Goal: Information Seeking & Learning: Learn about a topic

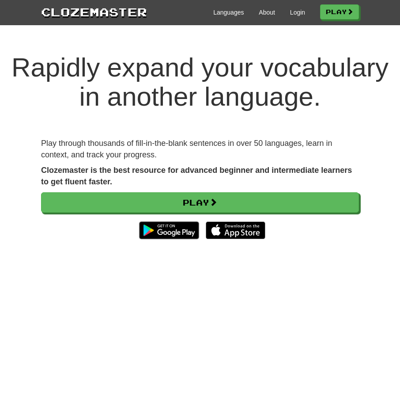
click at [285, 17] on div "Languages About Login Play" at bounding box center [253, 12] width 212 height 16
click at [290, 13] on link "Login" at bounding box center [297, 12] width 15 height 9
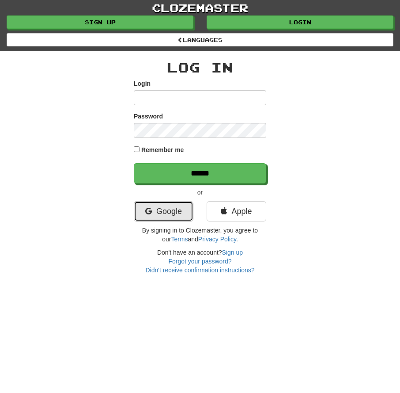
click at [186, 221] on link "Google" at bounding box center [164, 211] width 60 height 20
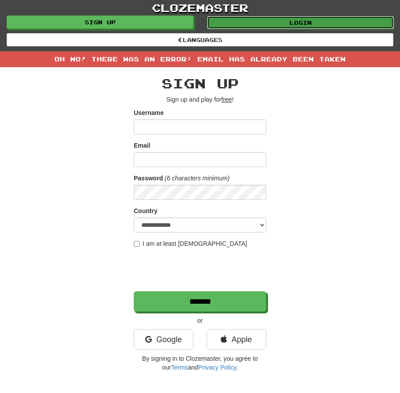
click at [258, 17] on link "Login" at bounding box center [300, 22] width 187 height 13
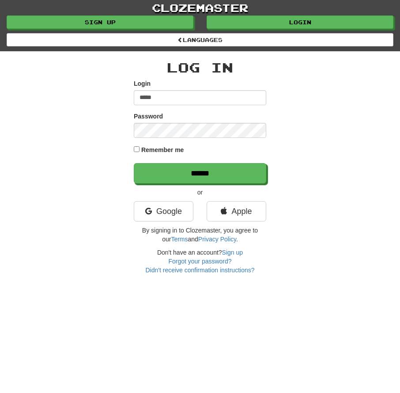
type input "**********"
click at [134, 163] on input "******" at bounding box center [200, 173] width 133 height 20
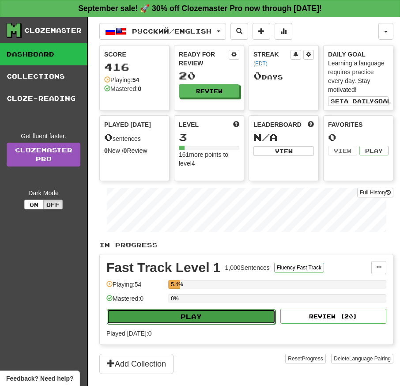
click at [200, 317] on button "Play" at bounding box center [191, 316] width 169 height 15
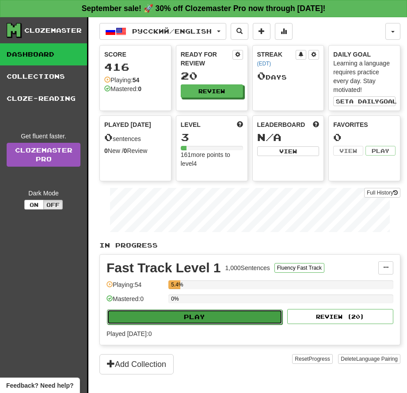
select select "**"
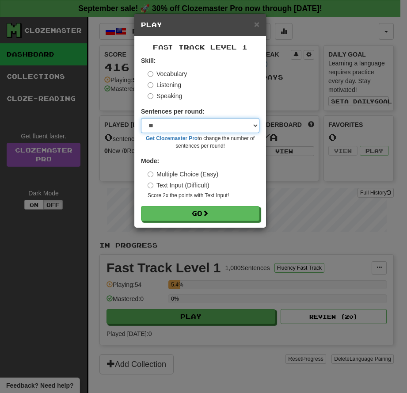
click at [181, 124] on select "* ** ** ** ** ** *** ********" at bounding box center [200, 125] width 118 height 15
click at [141, 118] on select "* ** ** ** ** ** *** ********" at bounding box center [200, 125] width 118 height 15
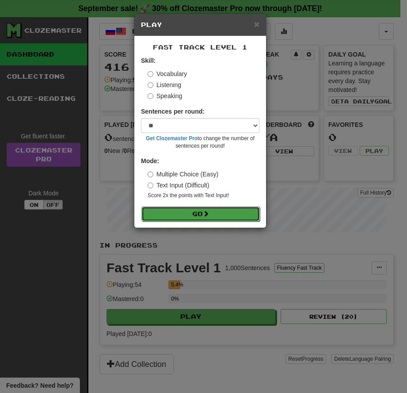
click at [195, 211] on button "Go" at bounding box center [200, 213] width 118 height 15
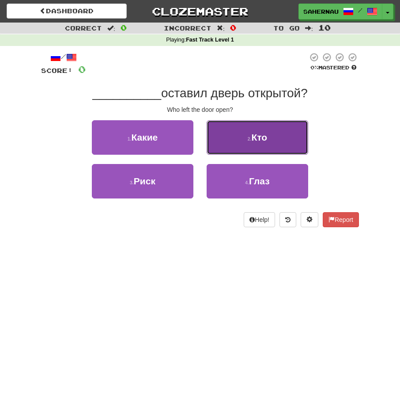
click at [227, 133] on button "2 . Кто" at bounding box center [258, 137] width 102 height 34
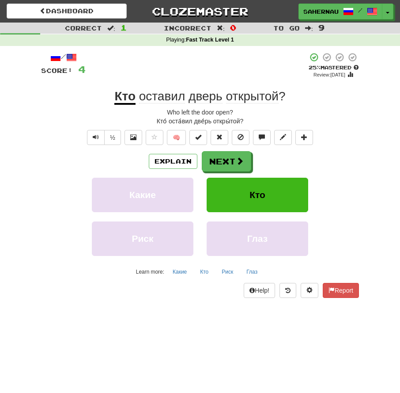
click at [261, 95] on span "открытой" at bounding box center [252, 96] width 53 height 14
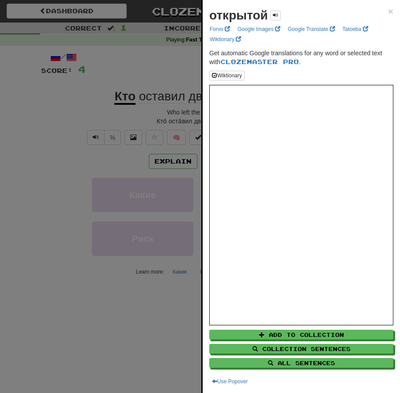
click at [131, 117] on div at bounding box center [200, 196] width 400 height 393
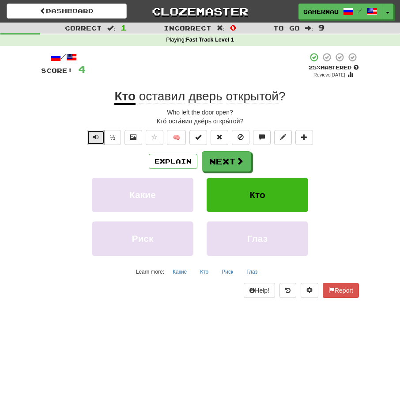
click at [96, 137] on span "Text-to-speech controls" at bounding box center [96, 137] width 6 height 6
click at [151, 94] on span "оставил" at bounding box center [162, 96] width 46 height 14
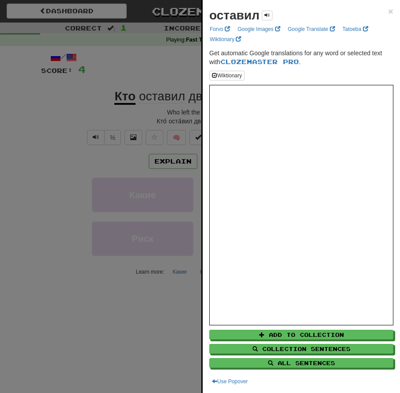
click at [98, 159] on div at bounding box center [200, 196] width 400 height 393
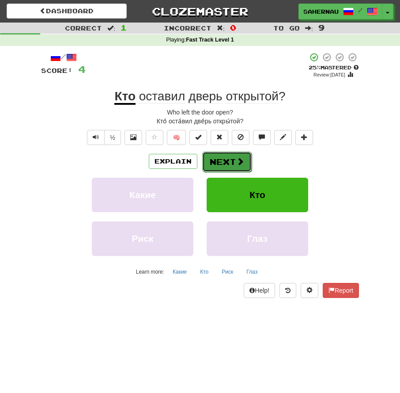
click at [228, 164] on button "Next" at bounding box center [226, 162] width 49 height 20
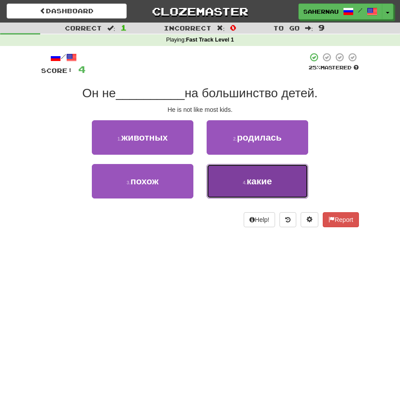
click at [226, 176] on button "4 . какие" at bounding box center [258, 181] width 102 height 34
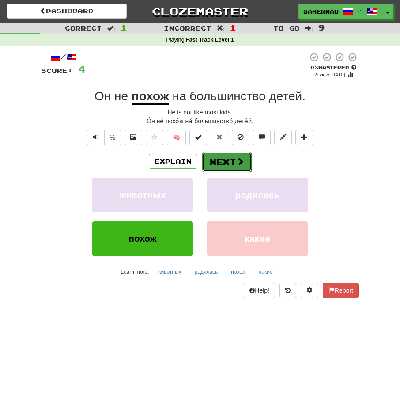
click at [224, 161] on button "Next" at bounding box center [226, 162] width 49 height 20
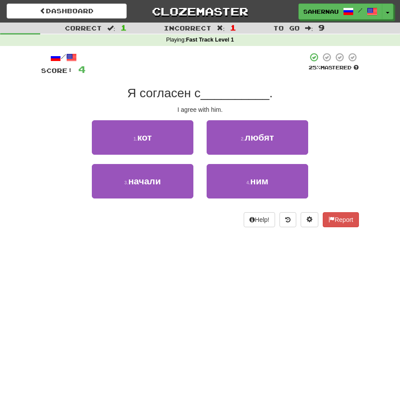
click at [277, 202] on div "4 . ним" at bounding box center [257, 186] width 115 height 44
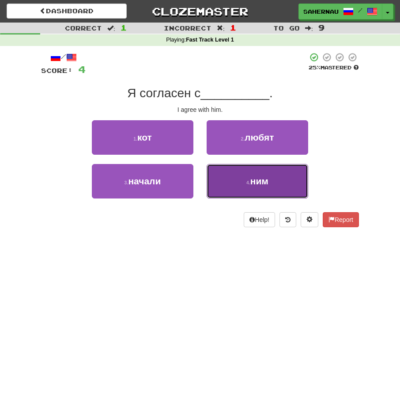
click at [267, 190] on button "4 . ним" at bounding box center [258, 181] width 102 height 34
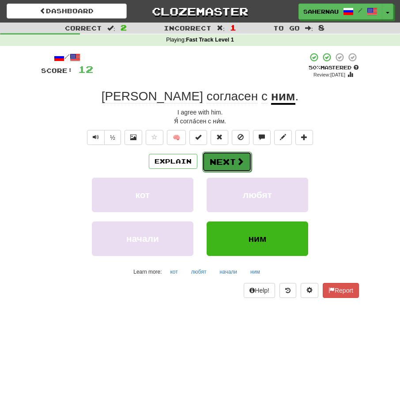
click at [226, 160] on button "Next" at bounding box center [226, 162] width 49 height 20
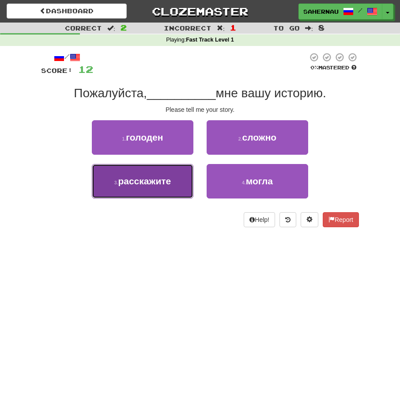
click at [173, 182] on button "3 . расскажите" at bounding box center [143, 181] width 102 height 34
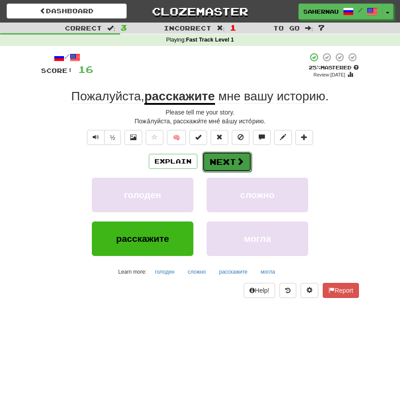
click at [223, 163] on button "Next" at bounding box center [226, 162] width 49 height 20
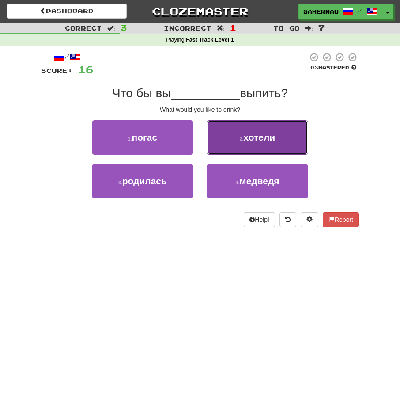
click at [252, 141] on span "хотели" at bounding box center [260, 137] width 32 height 10
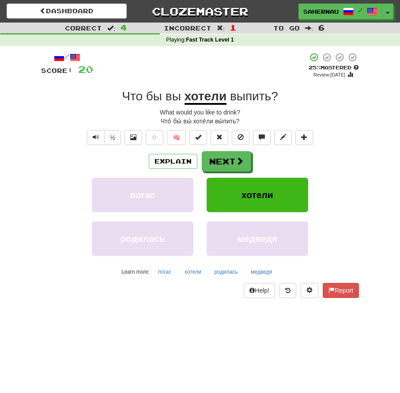
click at [237, 93] on span "выпить" at bounding box center [250, 96] width 41 height 14
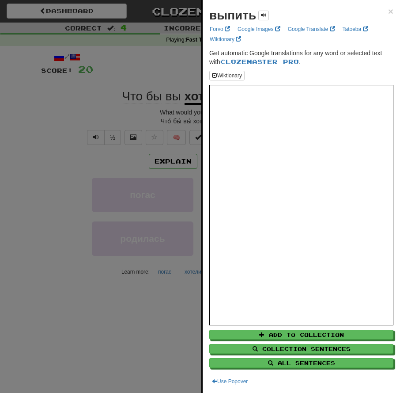
click at [92, 151] on div at bounding box center [200, 196] width 400 height 393
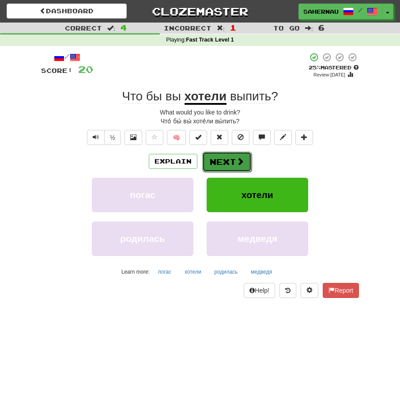
click at [238, 164] on span at bounding box center [240, 161] width 8 height 8
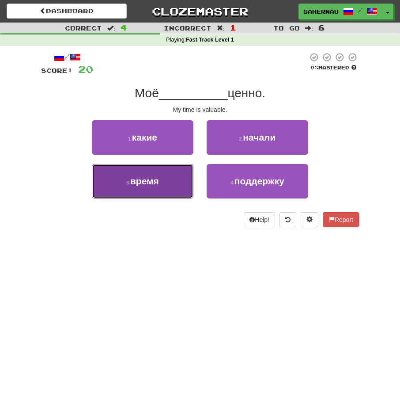
click at [171, 176] on button "3 . время" at bounding box center [143, 181] width 102 height 34
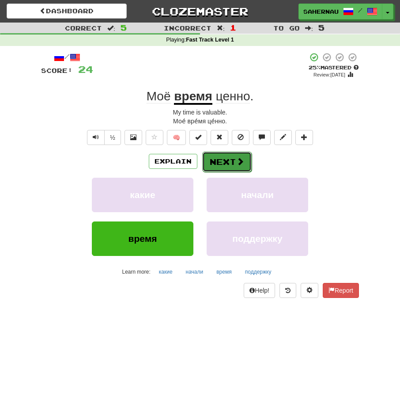
click at [224, 162] on button "Next" at bounding box center [226, 162] width 49 height 20
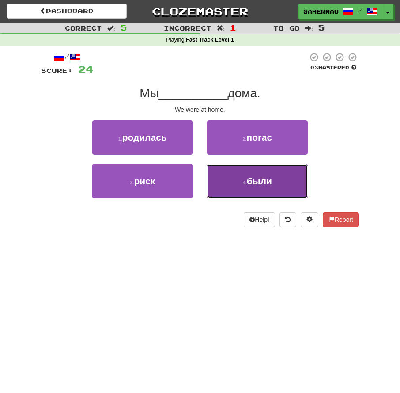
click at [231, 181] on button "4 . были" at bounding box center [258, 181] width 102 height 34
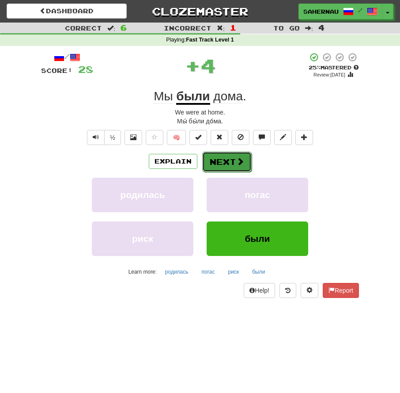
click at [223, 165] on button "Next" at bounding box center [226, 162] width 49 height 20
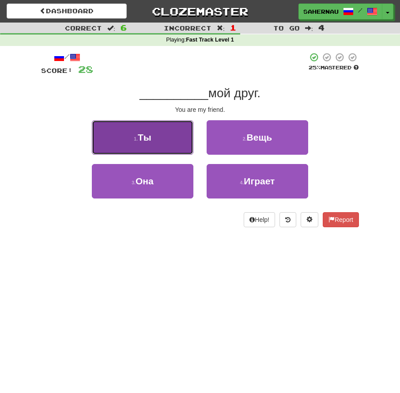
click at [180, 138] on button "1 . Ты" at bounding box center [143, 137] width 102 height 34
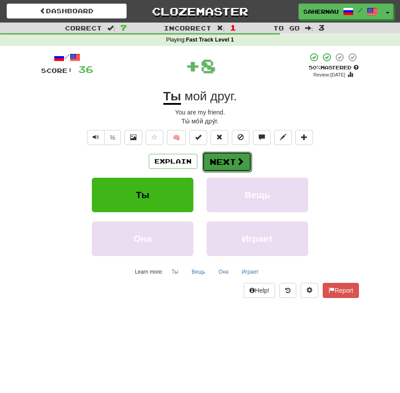
click at [214, 160] on button "Next" at bounding box center [226, 162] width 49 height 20
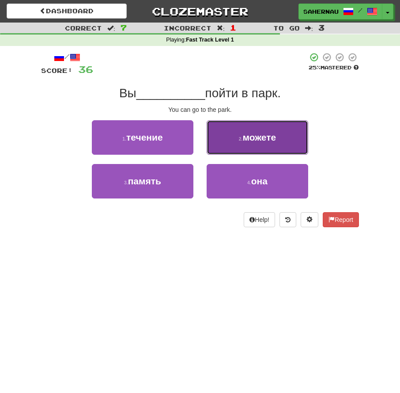
click at [223, 151] on button "2 . можете" at bounding box center [258, 137] width 102 height 34
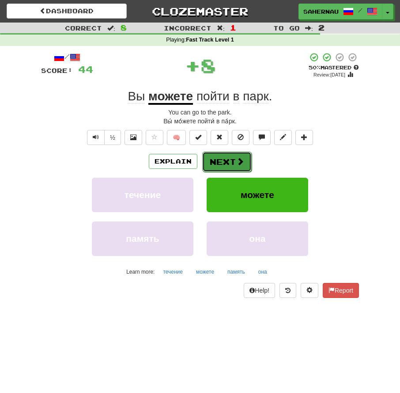
click at [219, 163] on button "Next" at bounding box center [226, 162] width 49 height 20
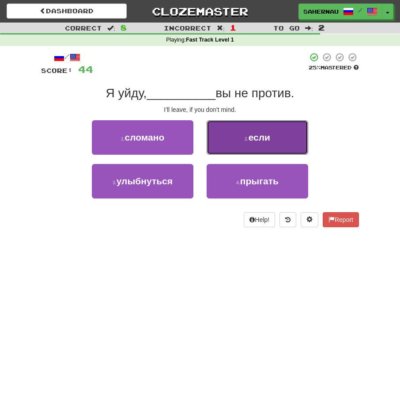
click at [218, 136] on button "2 . если" at bounding box center [258, 137] width 102 height 34
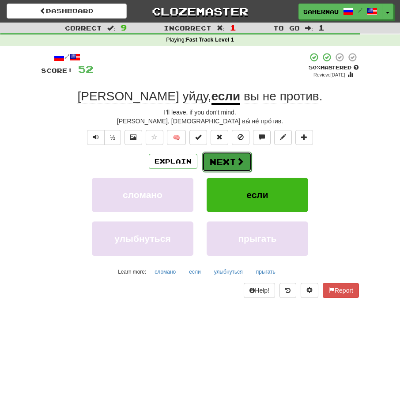
click at [221, 156] on button "Next" at bounding box center [226, 162] width 49 height 20
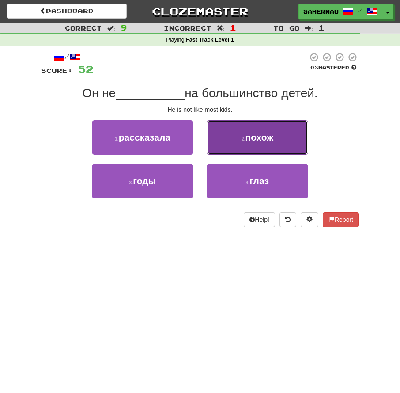
click at [224, 133] on button "2 . похож" at bounding box center [258, 137] width 102 height 34
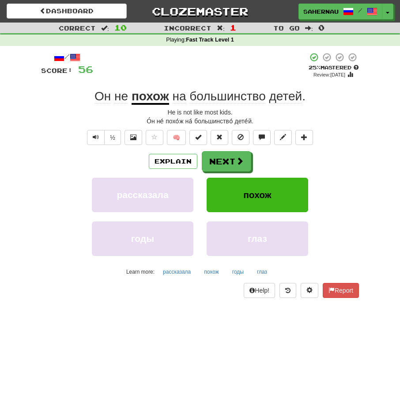
click at [259, 100] on span "большинство" at bounding box center [228, 96] width 76 height 14
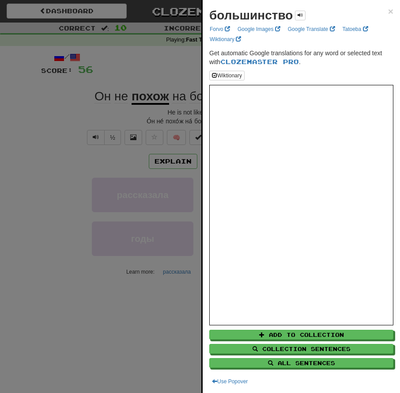
click at [112, 159] on div at bounding box center [200, 196] width 400 height 393
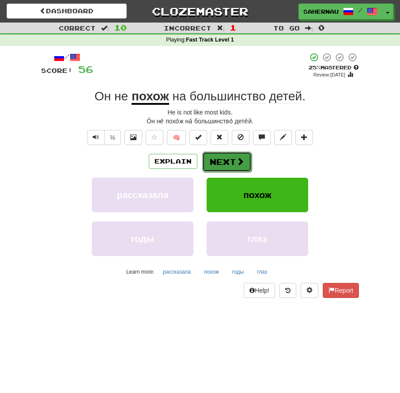
click at [225, 157] on button "Next" at bounding box center [226, 162] width 49 height 20
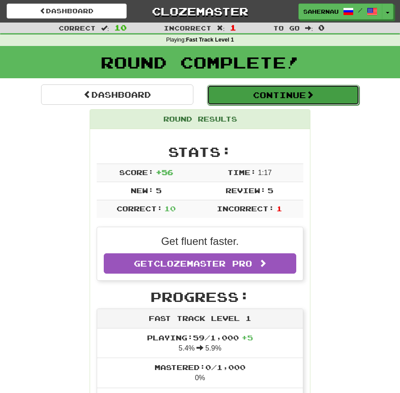
click at [287, 95] on button "Continue" at bounding box center [283, 95] width 152 height 20
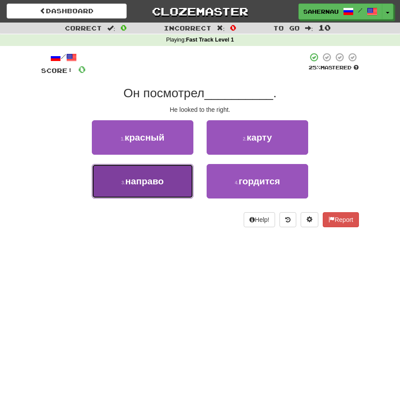
click at [171, 187] on button "3 . направо" at bounding box center [143, 181] width 102 height 34
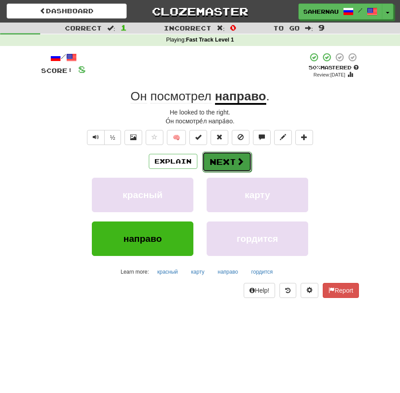
click at [238, 163] on span at bounding box center [240, 161] width 8 height 8
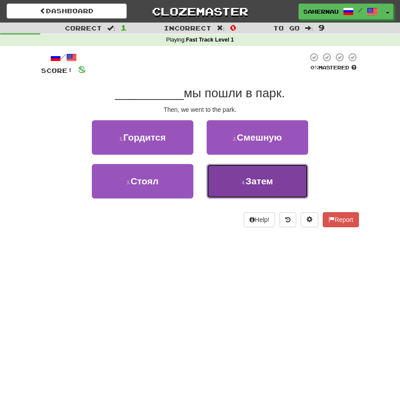
click at [224, 171] on button "4 . Затем" at bounding box center [258, 181] width 102 height 34
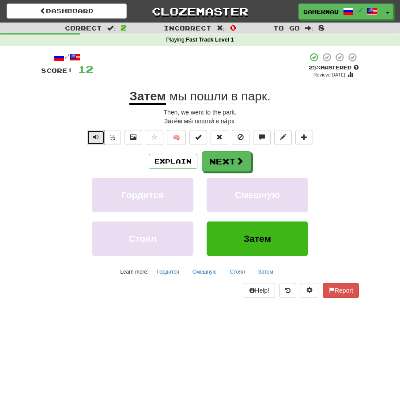
click at [90, 142] on button "Text-to-speech controls" at bounding box center [96, 137] width 18 height 15
click at [144, 97] on u "Затем" at bounding box center [147, 96] width 37 height 15
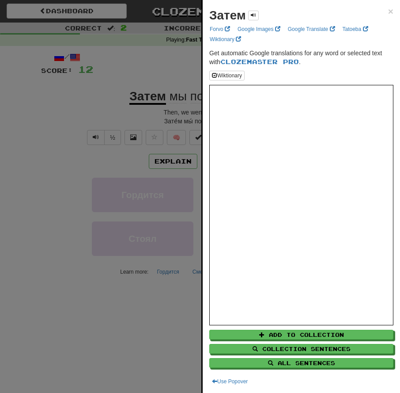
click at [81, 162] on div at bounding box center [200, 196] width 400 height 393
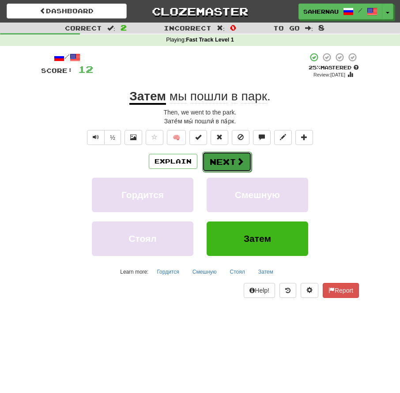
click at [235, 163] on button "Next" at bounding box center [226, 162] width 49 height 20
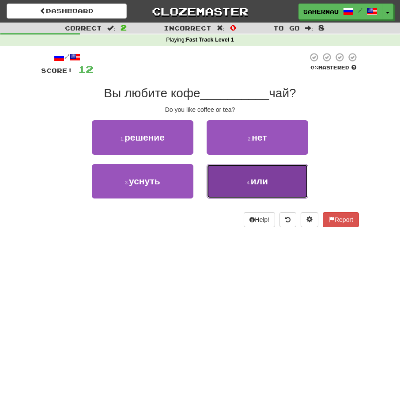
click at [241, 185] on button "4 . или" at bounding box center [258, 181] width 102 height 34
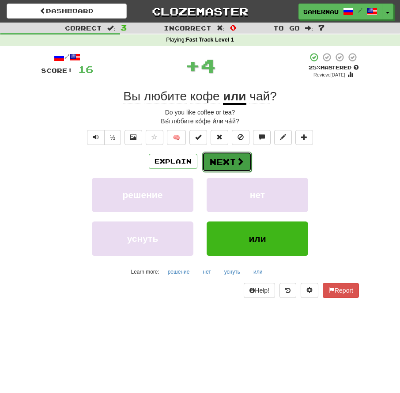
click at [229, 159] on button "Next" at bounding box center [226, 162] width 49 height 20
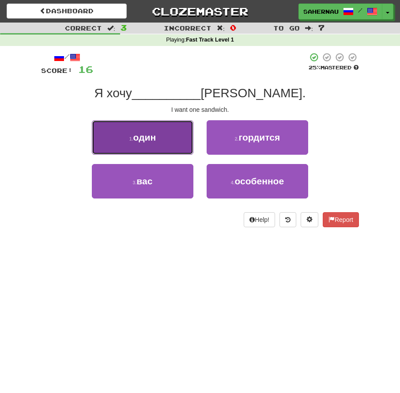
click at [178, 148] on button "1 . один" at bounding box center [143, 137] width 102 height 34
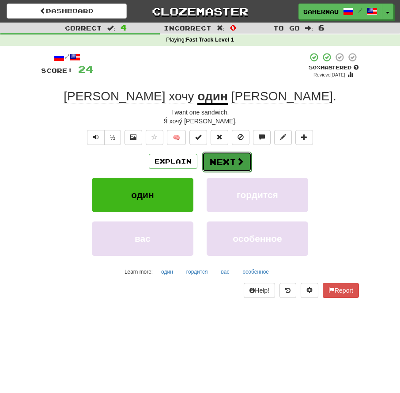
click at [213, 166] on button "Next" at bounding box center [226, 162] width 49 height 20
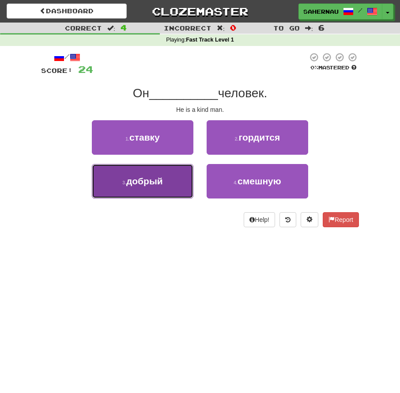
click at [178, 179] on button "3 . добрый" at bounding box center [143, 181] width 102 height 34
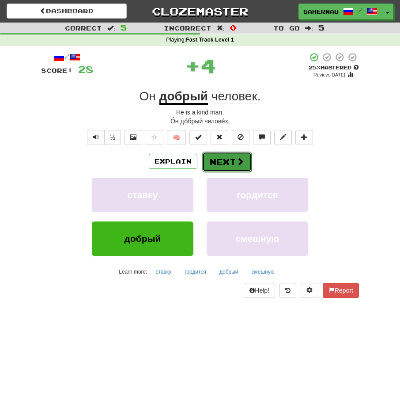
click at [216, 162] on button "Next" at bounding box center [226, 162] width 49 height 20
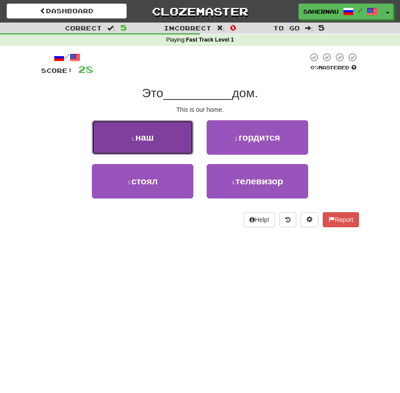
click at [173, 144] on button "1 . наш" at bounding box center [143, 137] width 102 height 34
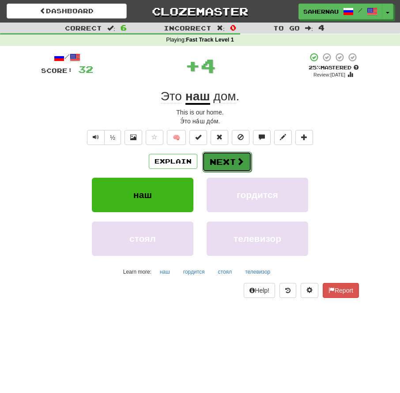
click at [221, 159] on button "Next" at bounding box center [226, 162] width 49 height 20
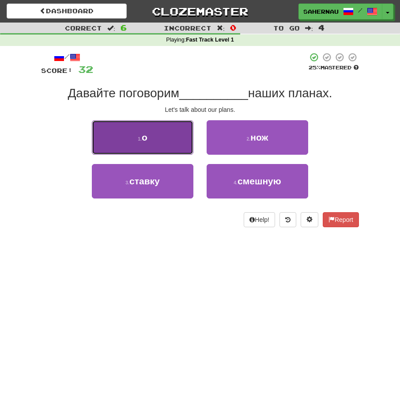
click at [183, 140] on button "1 . о" at bounding box center [143, 137] width 102 height 34
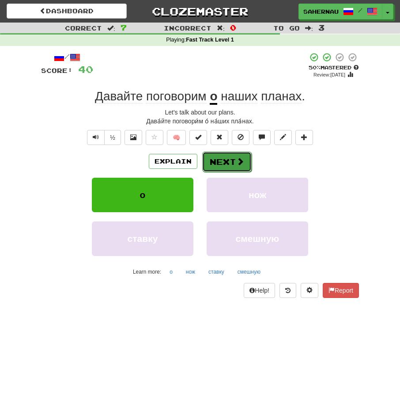
click at [216, 164] on button "Next" at bounding box center [226, 162] width 49 height 20
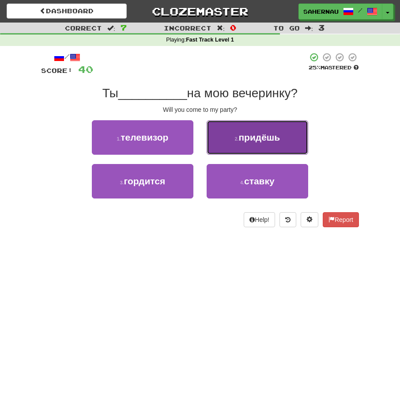
click at [223, 149] on button "2 . придёшь" at bounding box center [258, 137] width 102 height 34
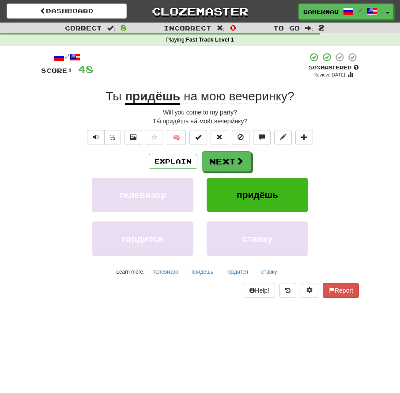
click at [171, 92] on u "придёшь" at bounding box center [152, 96] width 55 height 15
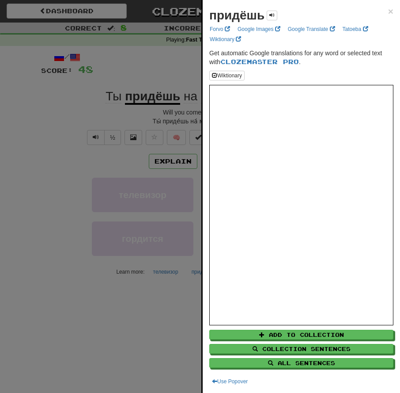
click at [76, 117] on div at bounding box center [200, 196] width 400 height 393
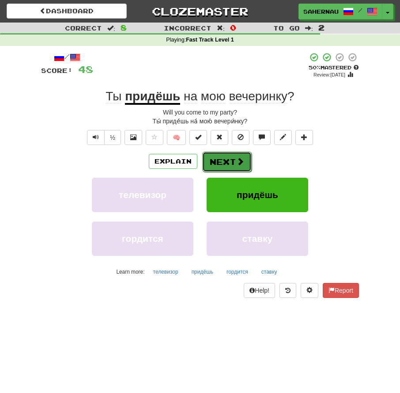
click at [233, 159] on button "Next" at bounding box center [226, 162] width 49 height 20
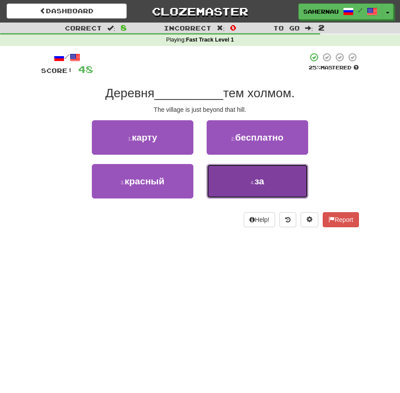
click at [230, 178] on button "4 . за" at bounding box center [258, 181] width 102 height 34
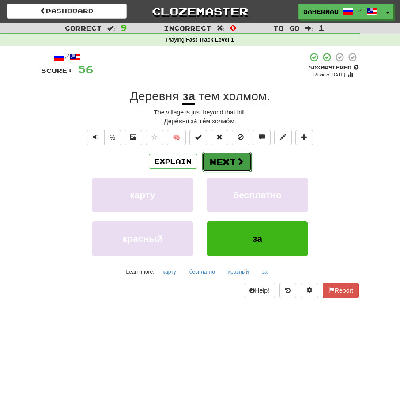
click at [218, 164] on button "Next" at bounding box center [226, 162] width 49 height 20
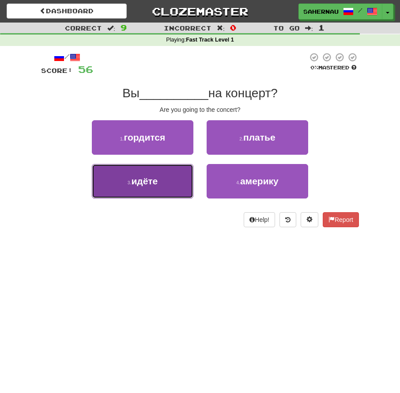
click at [187, 178] on button "3 . идёте" at bounding box center [143, 181] width 102 height 34
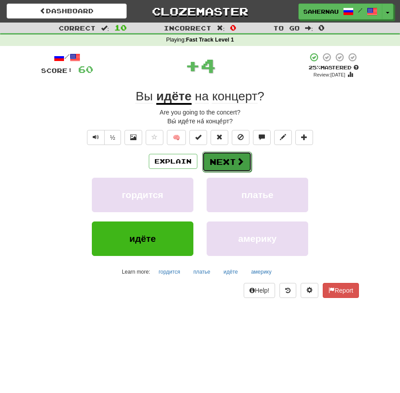
click at [207, 170] on button "Next" at bounding box center [226, 162] width 49 height 20
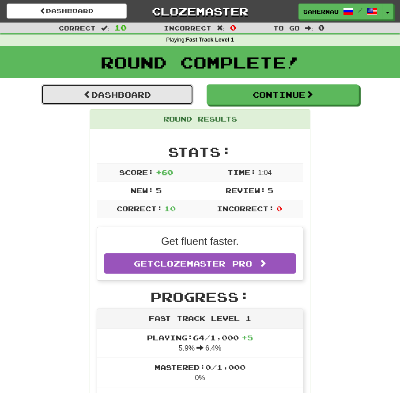
click at [166, 97] on link "Dashboard" at bounding box center [117, 94] width 152 height 20
